Goal: Information Seeking & Learning: Learn about a topic

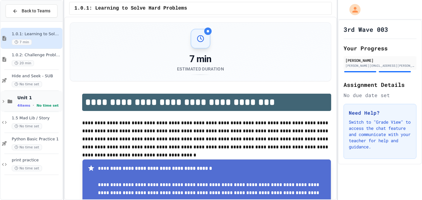
click at [48, 103] on span "No time set" at bounding box center [47, 105] width 22 height 4
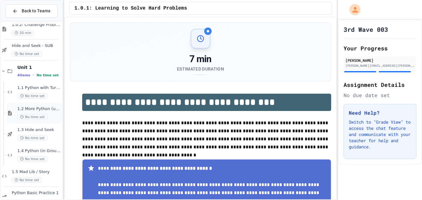
scroll to position [32, 0]
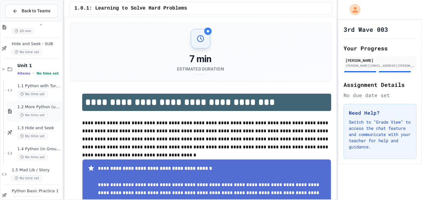
click at [47, 150] on span "1.4 Python (in Groups)" at bounding box center [39, 148] width 44 height 5
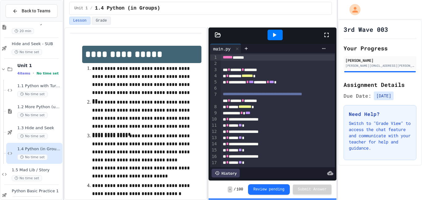
scroll to position [66, 0]
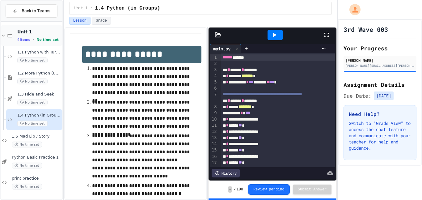
click at [36, 41] on div "4 items • No time set" at bounding box center [39, 39] width 44 height 5
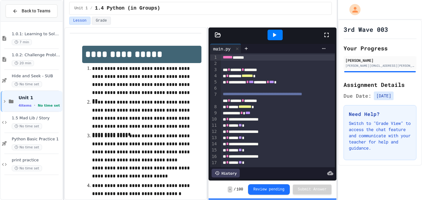
scroll to position [0, 0]
click at [3, 142] on icon at bounding box center [4, 143] width 5 height 5
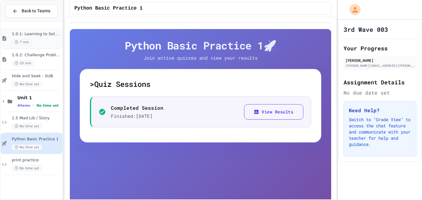
click at [46, 38] on div "1.0.1: Learning to Solve Hard Problems 7 min" at bounding box center [36, 39] width 49 height 14
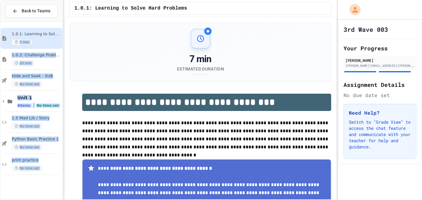
click at [72, 13] on div "**********" at bounding box center [211, 100] width 422 height 200
click at [72, 13] on div "1.0.1: Learning to Solve Hard Problems" at bounding box center [200, 8] width 263 height 13
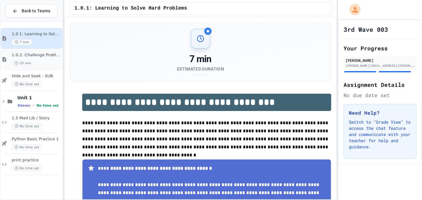
click at [33, 53] on span "1.0.2: Challenge Problem - The Bridge" at bounding box center [36, 55] width 49 height 5
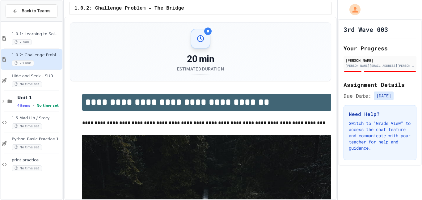
click at [57, 87] on div "No time set" at bounding box center [36, 84] width 49 height 6
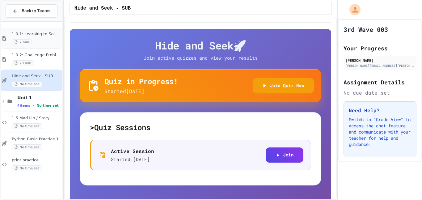
click at [38, 36] on span "1.0.1: Learning to Solve Hard Problems" at bounding box center [36, 34] width 49 height 5
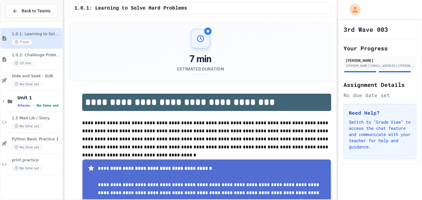
click at [33, 58] on div "1.0.2: Challenge Problem - The Bridge 20 min" at bounding box center [36, 60] width 49 height 14
